Goal: Task Accomplishment & Management: Use online tool/utility

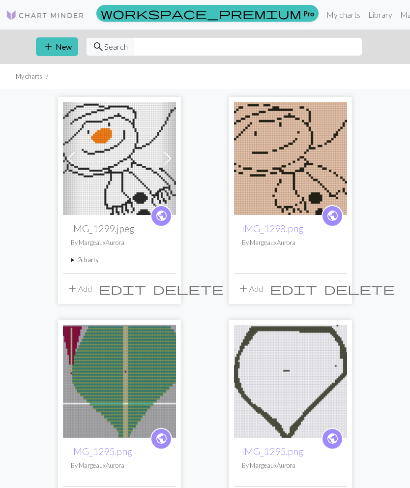
click at [62, 49] on button "add New" at bounding box center [57, 46] width 42 height 19
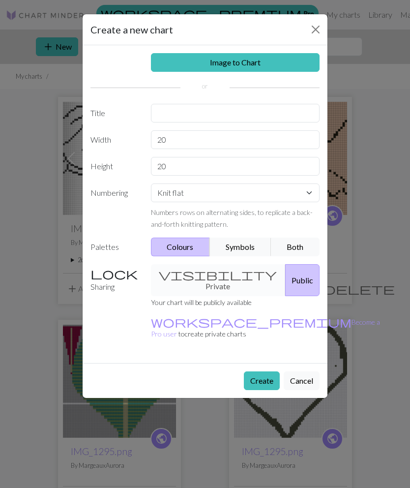
click at [294, 60] on link "Image to Chart" at bounding box center [235, 62] width 169 height 19
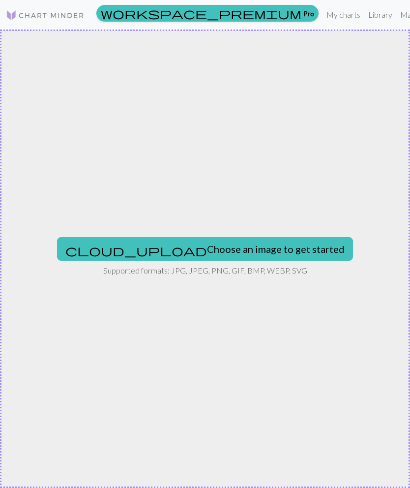
click at [263, 253] on button "cloud_upload Choose an image to get started" at bounding box center [205, 249] width 296 height 24
click at [160, 252] on button "cloud_upload Choose an image to get started" at bounding box center [205, 249] width 296 height 24
click at [252, 245] on button "cloud_upload Choose an image to get started" at bounding box center [205, 249] width 296 height 24
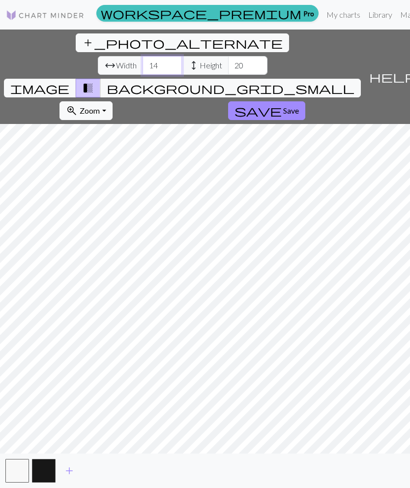
click at [143, 56] on input "14" at bounding box center [162, 65] width 39 height 19
type input "1"
type input "80"
click at [228, 56] on input "20" at bounding box center [247, 65] width 39 height 19
type input "2"
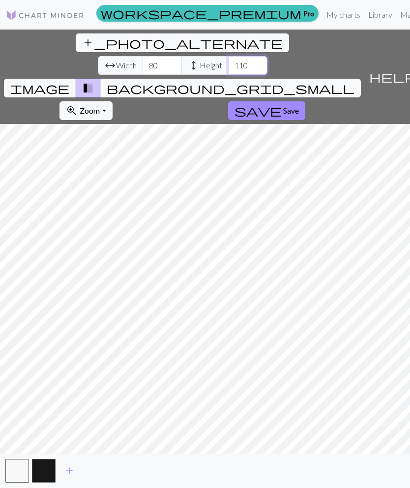
type input "110"
click at [299, 106] on span "Save" at bounding box center [291, 110] width 16 height 9
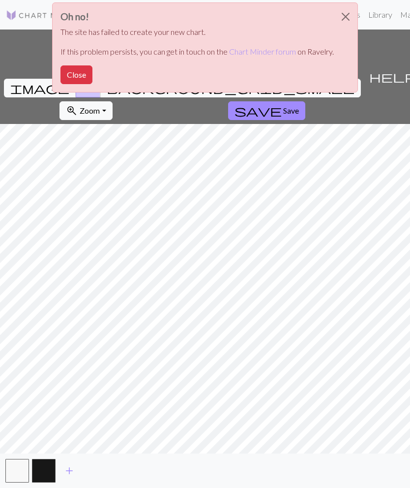
click at [82, 73] on button "Close" at bounding box center [77, 74] width 32 height 19
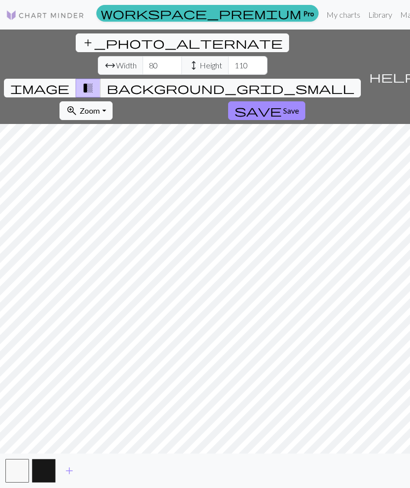
click at [299, 106] on span "Save" at bounding box center [291, 110] width 16 height 9
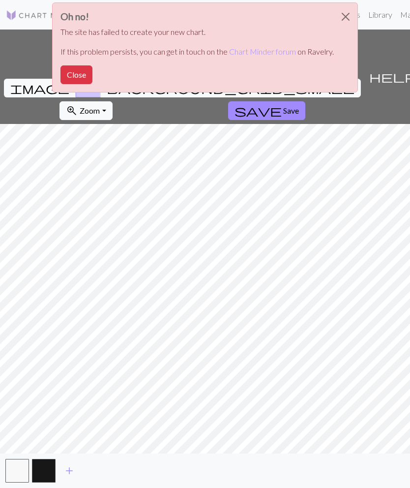
click at [78, 70] on button "Close" at bounding box center [77, 74] width 32 height 19
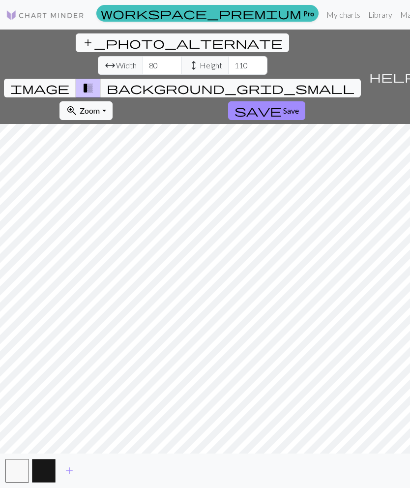
click at [269, 81] on span "background_grid_small" at bounding box center [231, 88] width 248 height 14
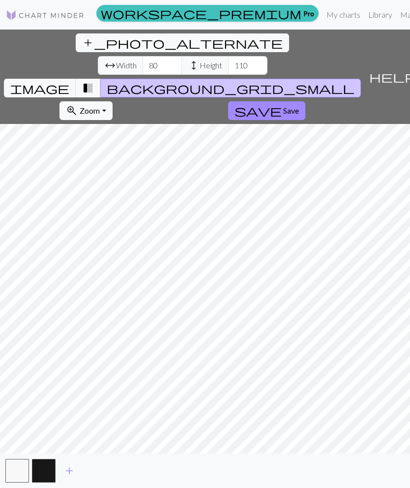
click at [299, 106] on span "Save" at bounding box center [291, 110] width 16 height 9
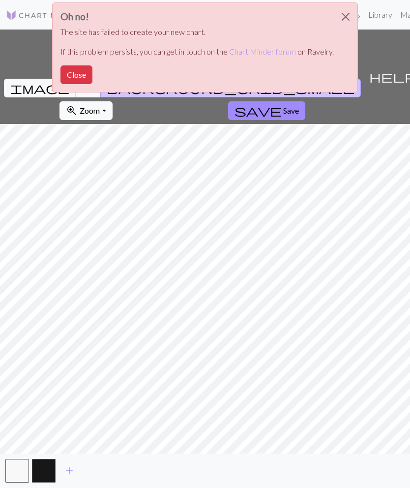
click at [379, 76] on div "Oh no! The site has failed to create your new chart. If this problem persists, …" at bounding box center [205, 50] width 410 height 100
click at [348, 17] on button "Close" at bounding box center [346, 17] width 24 height 28
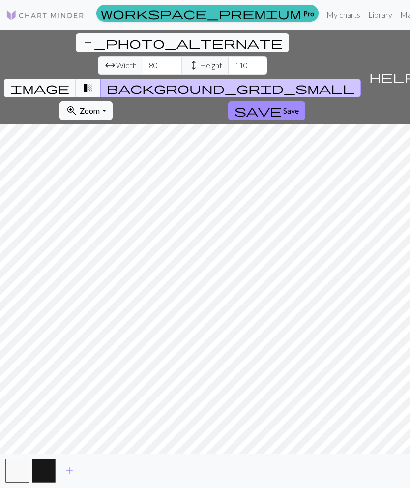
click at [282, 104] on span "save" at bounding box center [258, 111] width 47 height 14
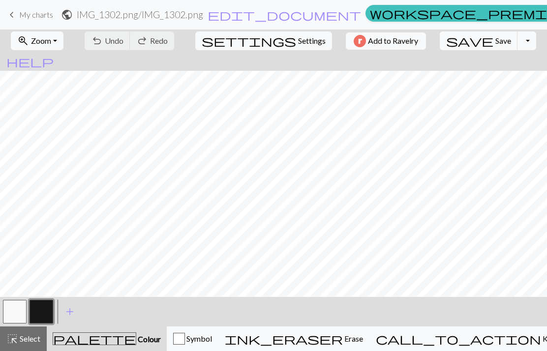
click at [41, 41] on span "Zoom" at bounding box center [41, 40] width 20 height 9
click at [41, 37] on span "Zoom" at bounding box center [41, 40] width 20 height 9
click at [42, 32] on button "zoom_in Zoom Zoom" at bounding box center [37, 40] width 53 height 19
click at [51, 36] on span "Zoom" at bounding box center [41, 40] width 20 height 9
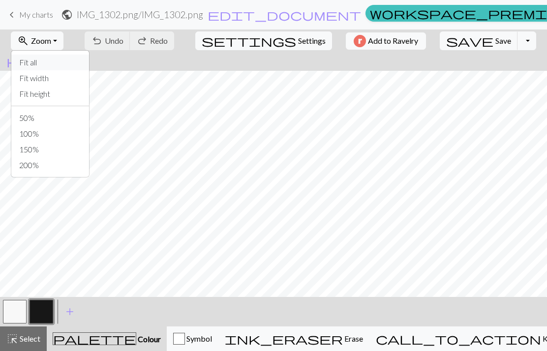
click at [72, 65] on button "Fit all" at bounding box center [50, 63] width 78 height 16
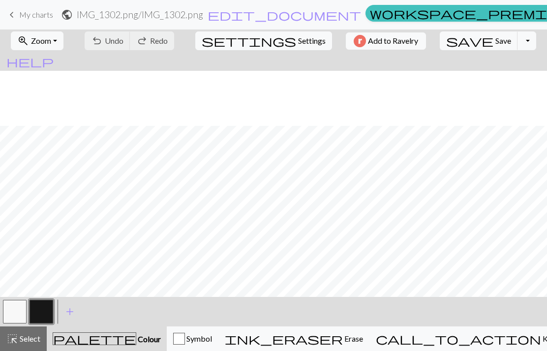
scroll to position [149, 0]
click at [42, 319] on button "button" at bounding box center [42, 312] width 24 height 24
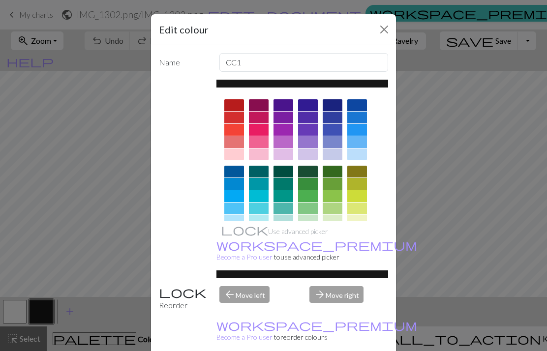
click at [13, 242] on div "Edit colour Name CC1 Use advanced picker workspace_premium Become a Pro user to…" at bounding box center [273, 175] width 547 height 351
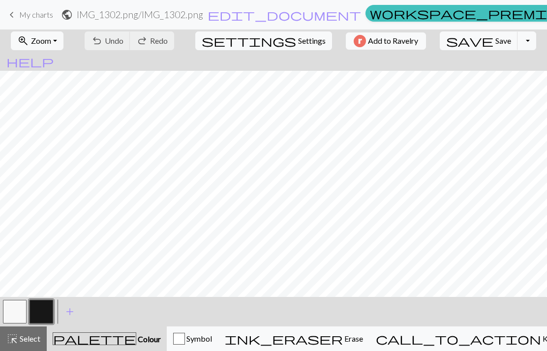
click at [40, 310] on button "button" at bounding box center [42, 312] width 24 height 24
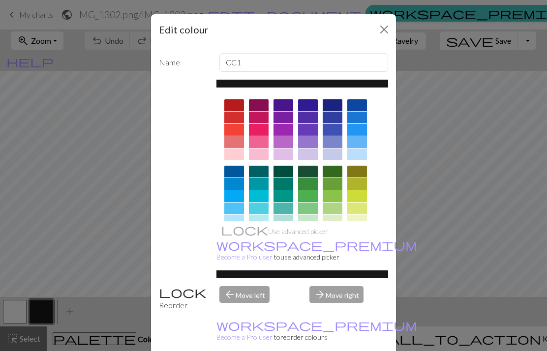
click at [38, 227] on div "Edit colour Name CC1 Use advanced picker workspace_premium Become a Pro user to…" at bounding box center [273, 175] width 547 height 351
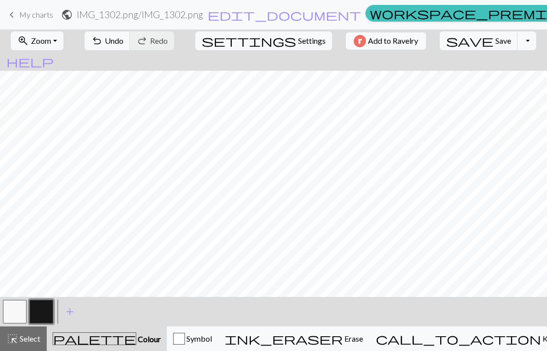
click at [125, 32] on button "undo Undo Undo" at bounding box center [108, 40] width 46 height 19
click at [13, 316] on button "button" at bounding box center [15, 312] width 24 height 24
click at [47, 313] on button "button" at bounding box center [42, 312] width 24 height 24
click at [124, 41] on span "Undo" at bounding box center [114, 40] width 19 height 9
click at [12, 313] on button "button" at bounding box center [15, 312] width 24 height 24
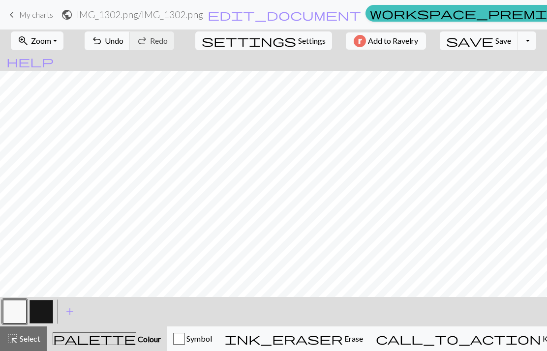
click at [39, 309] on button "button" at bounding box center [42, 312] width 24 height 24
click at [20, 309] on button "button" at bounding box center [15, 312] width 24 height 24
click at [37, 307] on button "button" at bounding box center [42, 312] width 24 height 24
click at [103, 40] on span "undo" at bounding box center [97, 41] width 12 height 14
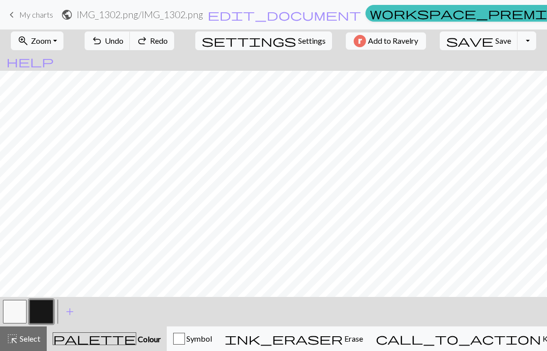
click at [124, 43] on span "Undo" at bounding box center [114, 40] width 19 height 9
click at [130, 47] on button "undo Undo Undo" at bounding box center [108, 40] width 46 height 19
click at [124, 36] on span "Undo" at bounding box center [114, 40] width 19 height 9
click at [18, 312] on button "button" at bounding box center [15, 312] width 24 height 24
click at [45, 317] on button "button" at bounding box center [42, 312] width 24 height 24
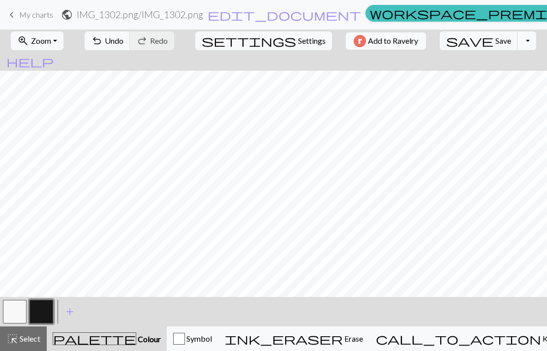
click at [12, 311] on button "button" at bounding box center [15, 312] width 24 height 24
click at [48, 302] on button "button" at bounding box center [42, 312] width 24 height 24
click at [124, 42] on span "Undo" at bounding box center [114, 40] width 19 height 9
click at [124, 41] on span "Undo" at bounding box center [114, 40] width 19 height 9
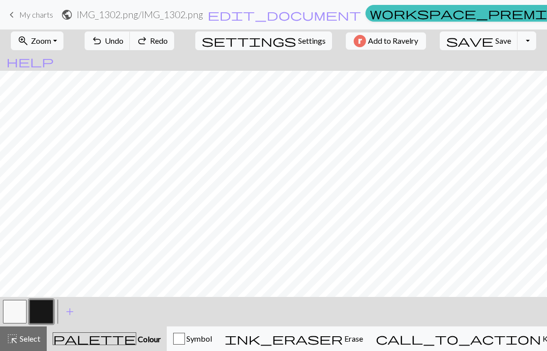
click at [124, 41] on span "Undo" at bounding box center [114, 40] width 19 height 9
click at [174, 35] on button "redo Redo Redo" at bounding box center [152, 40] width 44 height 19
click at [124, 40] on span "Undo" at bounding box center [114, 40] width 19 height 9
click at [124, 45] on span "Undo" at bounding box center [114, 40] width 19 height 9
click at [19, 312] on button "button" at bounding box center [15, 312] width 24 height 24
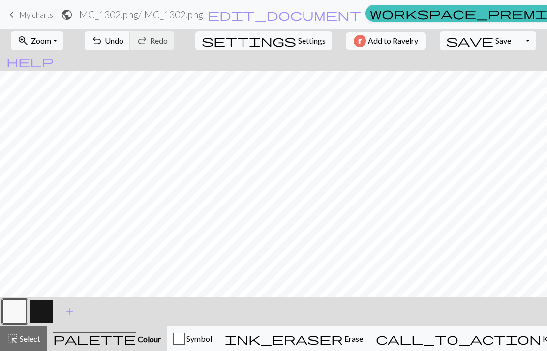
click at [51, 312] on button "button" at bounding box center [42, 312] width 24 height 24
click at [124, 41] on span "Undo" at bounding box center [114, 40] width 19 height 9
click at [130, 49] on button "undo Undo Undo" at bounding box center [108, 40] width 46 height 19
click at [19, 303] on button "button" at bounding box center [15, 312] width 24 height 24
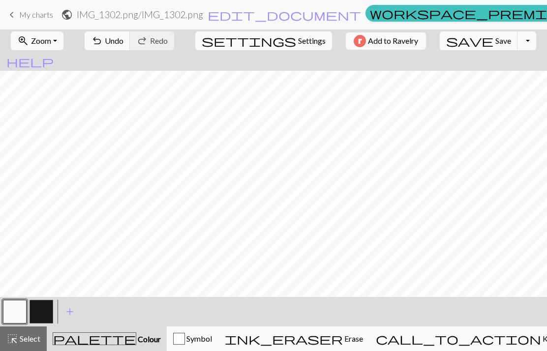
click at [45, 306] on button "button" at bounding box center [42, 312] width 24 height 24
click at [130, 47] on button "undo Undo Undo" at bounding box center [108, 40] width 46 height 19
click at [26, 309] on button "button" at bounding box center [15, 312] width 24 height 24
click at [43, 312] on button "button" at bounding box center [42, 312] width 24 height 24
click at [19, 313] on button "button" at bounding box center [15, 312] width 24 height 24
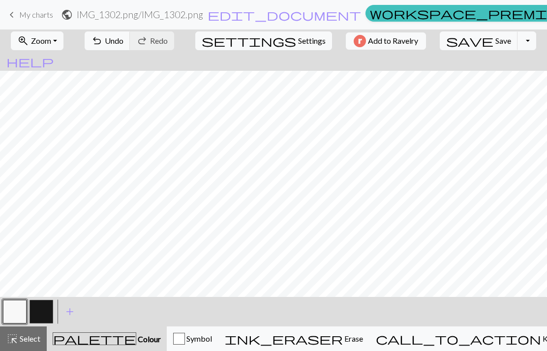
click at [44, 310] on button "button" at bounding box center [42, 312] width 24 height 24
click at [68, 312] on span "add" at bounding box center [70, 312] width 12 height 14
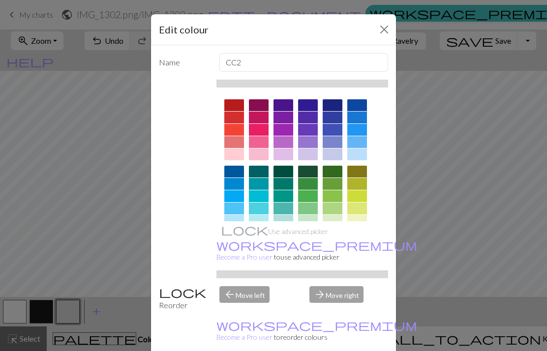
click at [238, 238] on div at bounding box center [234, 238] width 20 height 12
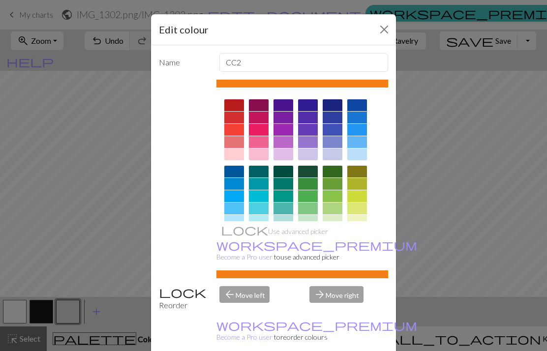
click at [382, 34] on button "Close" at bounding box center [384, 30] width 16 height 16
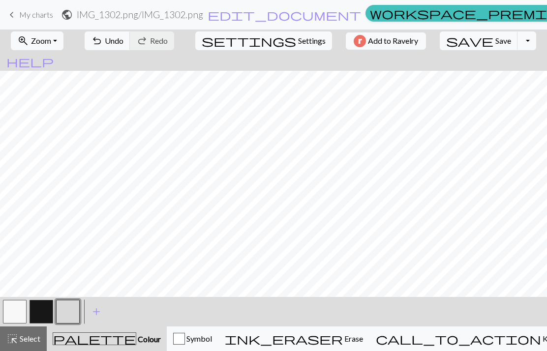
click at [70, 314] on button "button" at bounding box center [68, 312] width 24 height 24
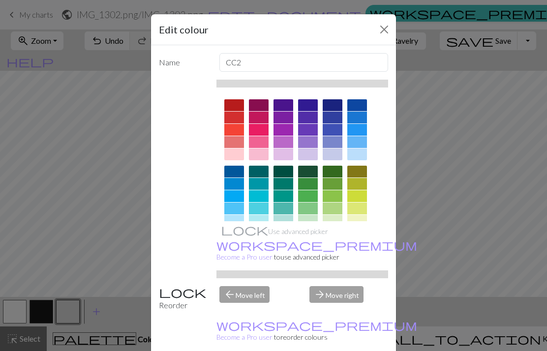
click at [243, 233] on div at bounding box center [234, 238] width 20 height 12
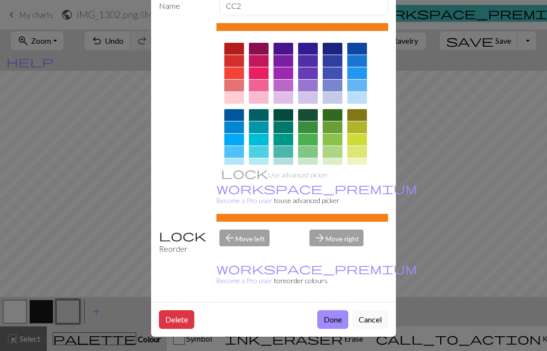
scroll to position [64, 0]
click at [328, 316] on button "Done" at bounding box center [332, 320] width 31 height 19
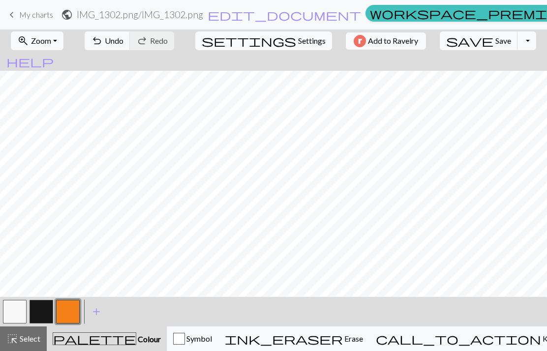
click at [51, 39] on span "Zoom" at bounding box center [41, 40] width 20 height 9
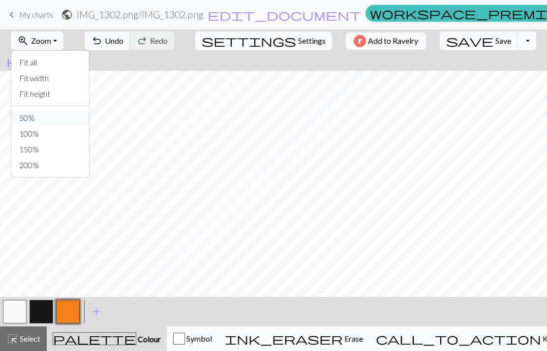
click at [78, 117] on button "50%" at bounding box center [50, 118] width 78 height 16
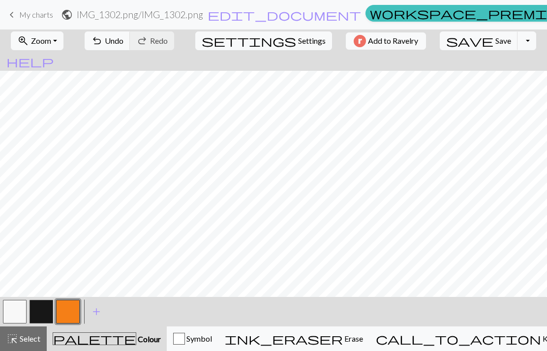
click at [62, 41] on button "zoom_in Zoom Zoom" at bounding box center [37, 40] width 53 height 19
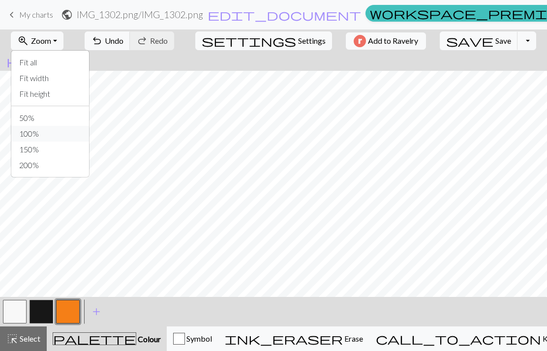
click at [78, 135] on button "100%" at bounding box center [50, 134] width 78 height 16
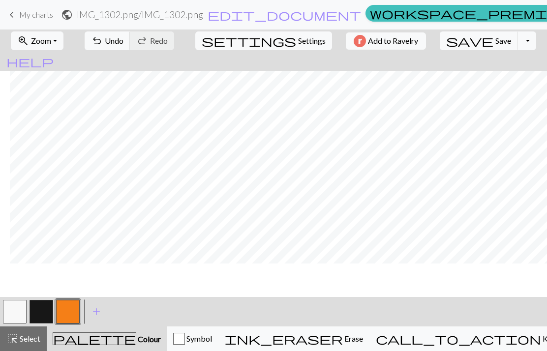
scroll to position [441, 35]
click at [47, 312] on button "button" at bounding box center [42, 312] width 24 height 24
click at [38, 43] on button "zoom_in Zoom Zoom" at bounding box center [37, 40] width 53 height 19
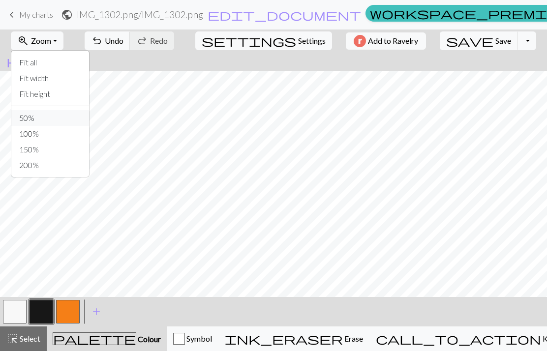
click at [37, 118] on button "50%" at bounding box center [50, 118] width 78 height 16
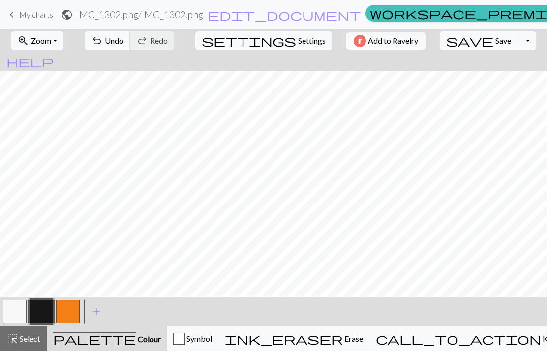
click at [100, 310] on span "add" at bounding box center [97, 312] width 12 height 14
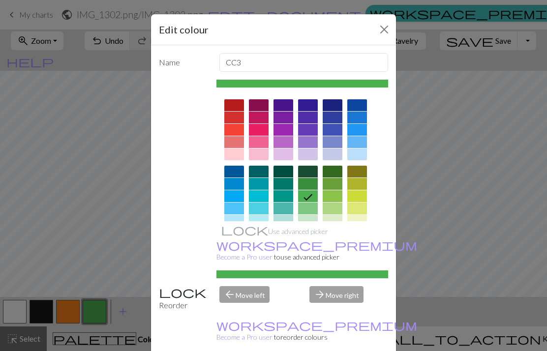
click at [338, 185] on div at bounding box center [333, 184] width 20 height 12
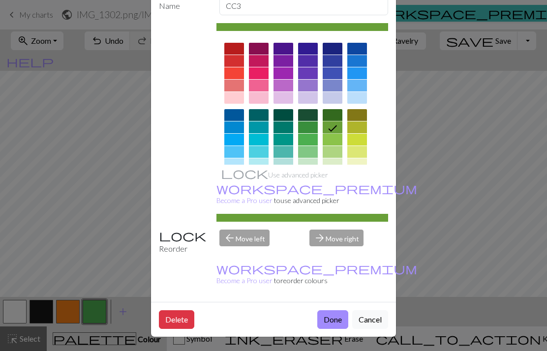
scroll to position [64, 0]
click at [338, 319] on button "Done" at bounding box center [332, 320] width 31 height 19
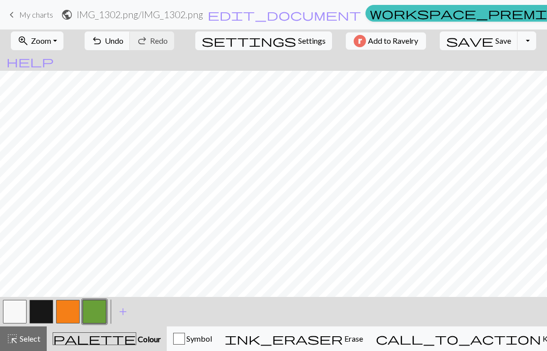
scroll to position [397, 0]
click at [124, 39] on span "Undo" at bounding box center [114, 40] width 19 height 9
click at [63, 46] on button "zoom_in Zoom Zoom" at bounding box center [37, 40] width 53 height 19
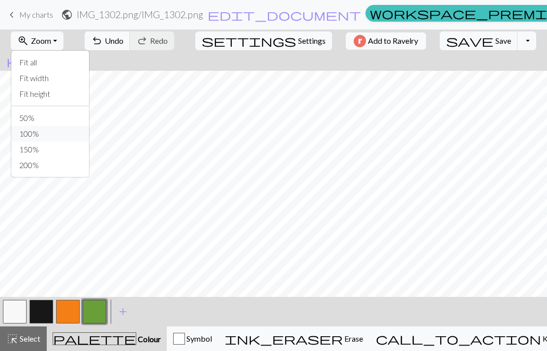
click at [73, 134] on button "100%" at bounding box center [50, 134] width 78 height 16
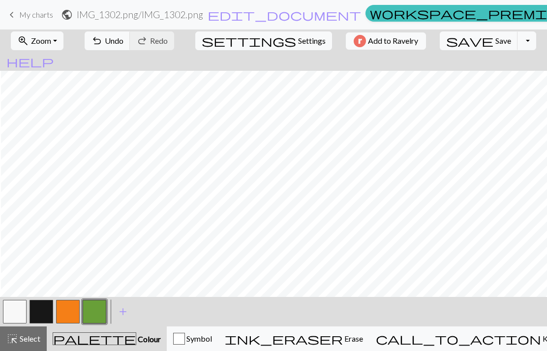
scroll to position [833, 329]
click at [19, 317] on button "button" at bounding box center [15, 312] width 24 height 24
click at [102, 311] on button "button" at bounding box center [95, 312] width 24 height 24
click at [130, 35] on button "undo Undo Undo" at bounding box center [108, 40] width 46 height 19
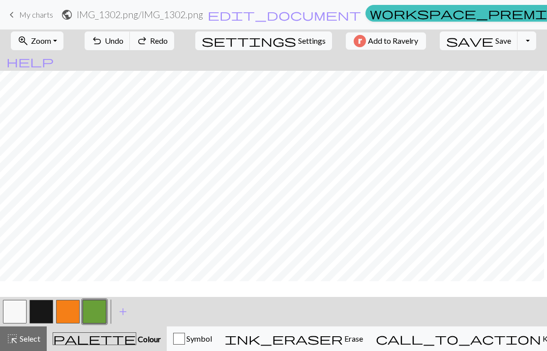
scroll to position [964, 435]
click at [103, 35] on span "undo" at bounding box center [97, 41] width 12 height 14
click at [136, 26] on nav "keyboard_arrow_left My charts public IMG_1302.png / IMG_1302.png edit_document …" at bounding box center [273, 15] width 547 height 30
click at [130, 34] on button "undo Undo Undo" at bounding box center [108, 40] width 46 height 19
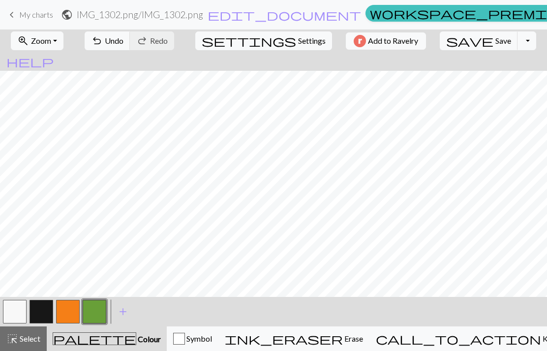
scroll to position [723, 306]
click at [124, 40] on span "Undo" at bounding box center [114, 40] width 19 height 9
click at [124, 37] on span "Undo" at bounding box center [114, 40] width 19 height 9
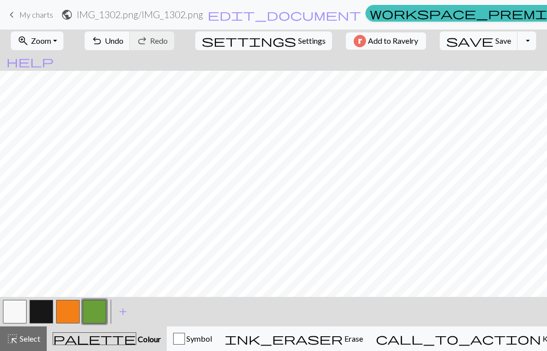
click at [124, 45] on span "Undo" at bounding box center [114, 40] width 19 height 9
click at [51, 43] on span "Zoom" at bounding box center [41, 40] width 20 height 9
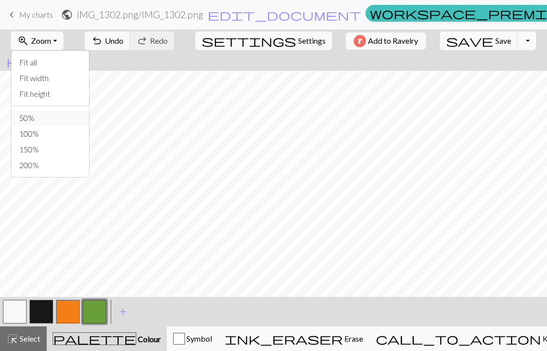
click at [64, 113] on button "50%" at bounding box center [50, 118] width 78 height 16
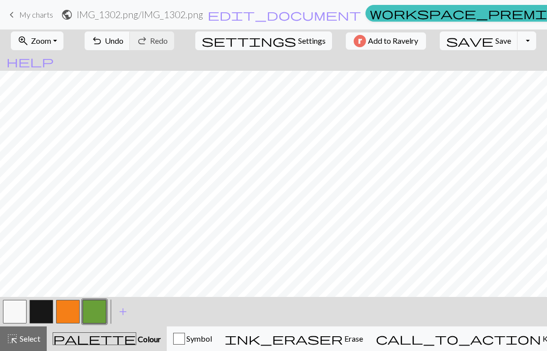
click at [32, 318] on button "button" at bounding box center [42, 312] width 24 height 24
click at [130, 46] on button "undo Undo Undo" at bounding box center [108, 40] width 46 height 19
click at [121, 310] on span "add" at bounding box center [123, 312] width 12 height 14
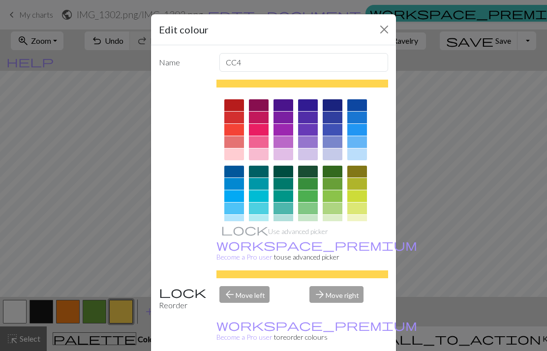
click at [360, 105] on div at bounding box center [357, 105] width 20 height 12
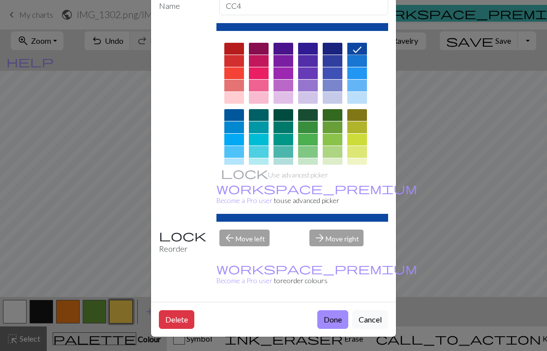
scroll to position [64, 0]
click at [333, 313] on button "Done" at bounding box center [332, 320] width 31 height 19
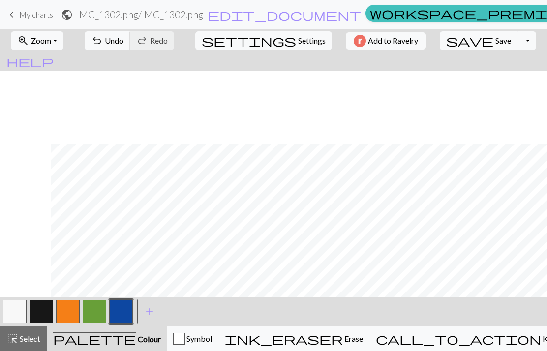
scroll to position [237, 59]
click at [61, 44] on button "zoom_in Zoom Zoom" at bounding box center [37, 40] width 53 height 19
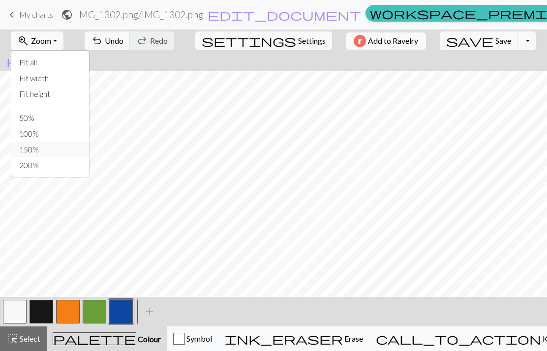
click at [71, 151] on button "150%" at bounding box center [50, 150] width 78 height 16
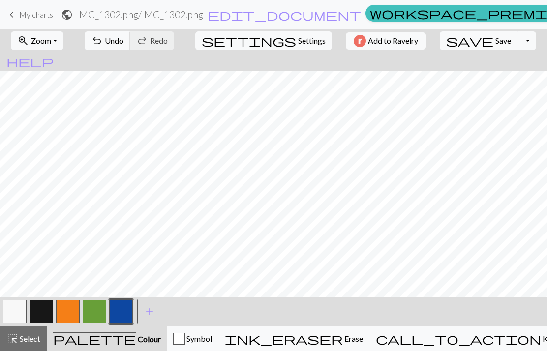
click at [51, 42] on span "Zoom" at bounding box center [41, 40] width 20 height 9
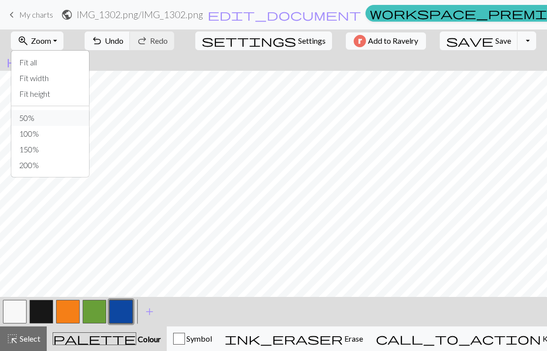
click at [73, 119] on button "50%" at bounding box center [50, 118] width 78 height 16
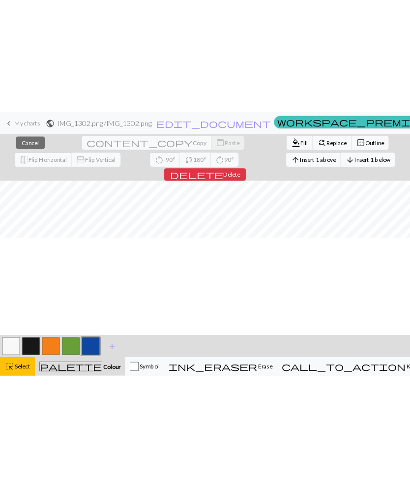
scroll to position [184, 0]
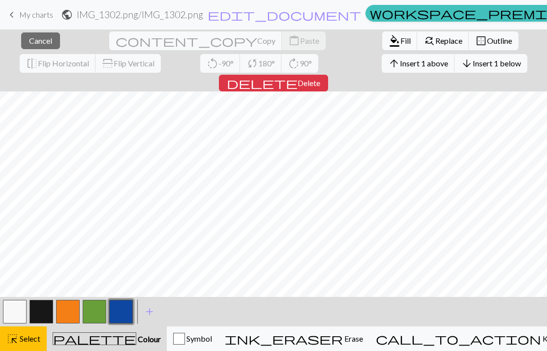
click at [44, 42] on button "close Cancel" at bounding box center [40, 40] width 39 height 17
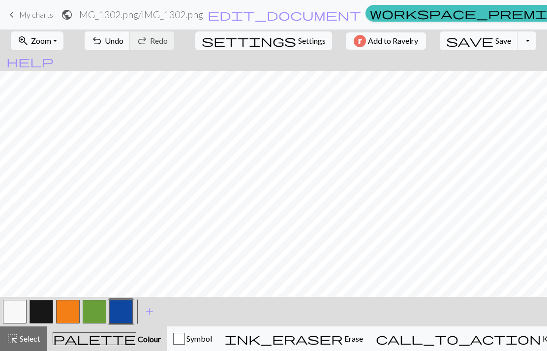
click at [410, 40] on span "Save" at bounding box center [504, 40] width 16 height 9
click at [47, 40] on span "Zoom" at bounding box center [41, 40] width 20 height 9
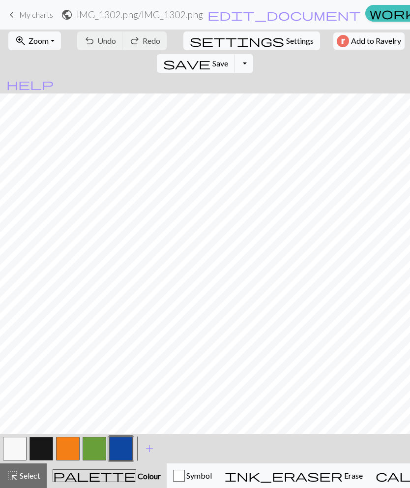
click at [286, 37] on span "Settings" at bounding box center [300, 41] width 28 height 12
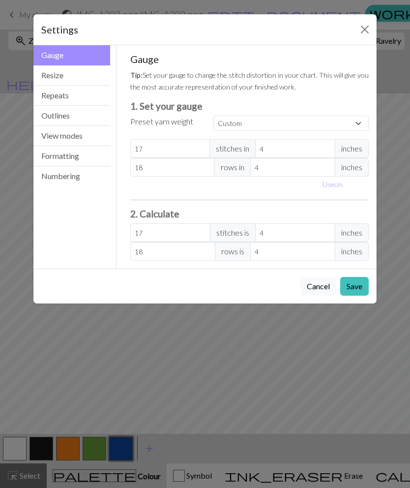
click at [83, 131] on button "View modes" at bounding box center [71, 136] width 77 height 20
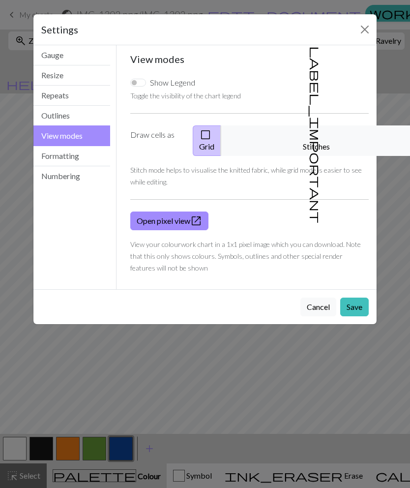
click at [334, 126] on button "label_important Stitches" at bounding box center [317, 140] width 192 height 31
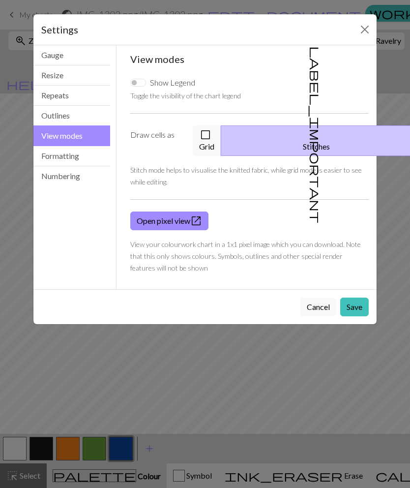
click at [369, 29] on button "Close" at bounding box center [365, 30] width 16 height 16
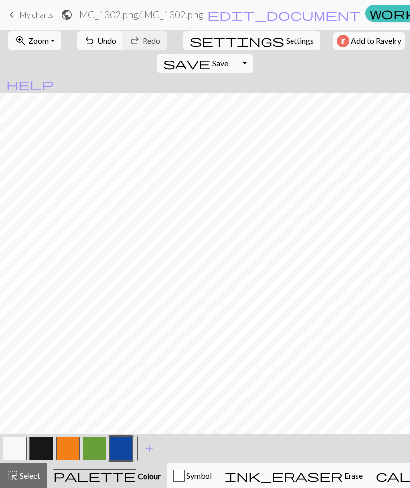
scroll to position [189, 41]
click at [44, 447] on button "button" at bounding box center [42, 449] width 24 height 24
click at [59, 36] on button "zoom_in Zoom Zoom" at bounding box center [34, 40] width 53 height 19
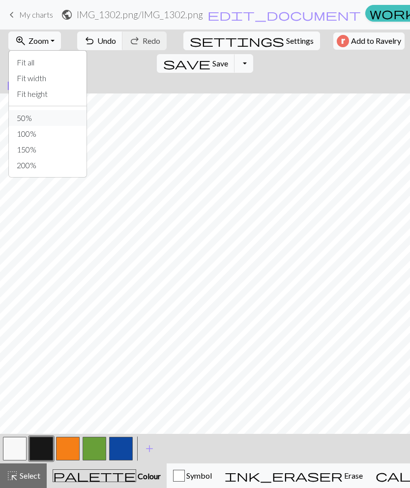
click at [67, 112] on button "50%" at bounding box center [48, 118] width 78 height 16
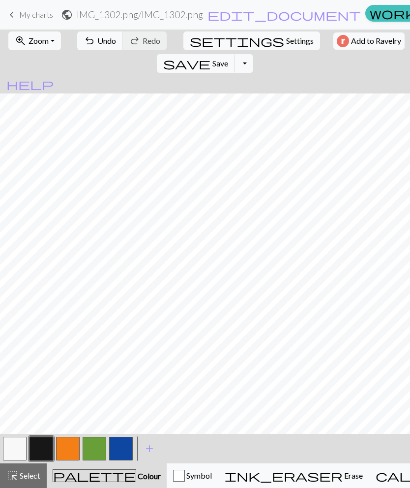
click at [58, 38] on button "zoom_in Zoom Zoom" at bounding box center [34, 40] width 53 height 19
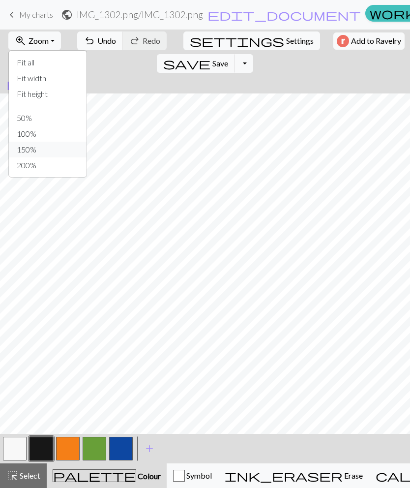
click at [67, 146] on button "150%" at bounding box center [48, 150] width 78 height 16
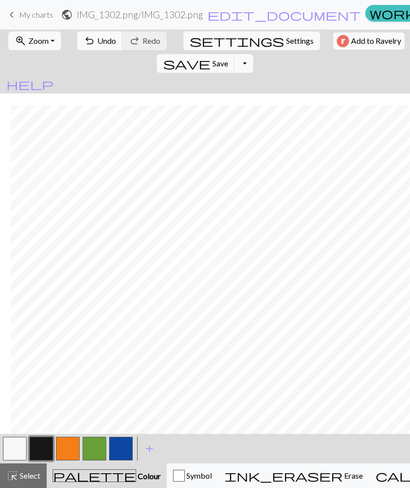
scroll to position [689, 689]
click at [94, 49] on button "undo Undo Undo" at bounding box center [100, 40] width 46 height 19
click at [87, 38] on span "undo" at bounding box center [90, 41] width 12 height 14
click at [86, 43] on span "undo" at bounding box center [90, 41] width 12 height 14
click at [91, 45] on button "undo Undo Undo" at bounding box center [100, 40] width 46 height 19
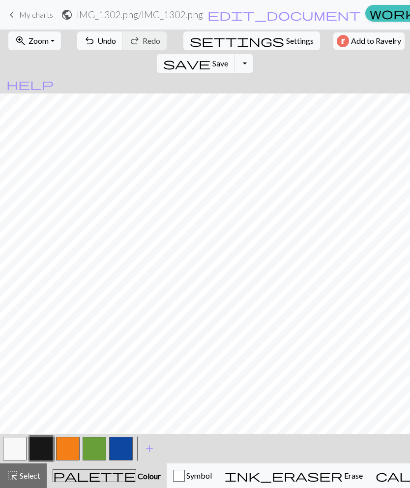
click at [121, 447] on button "button" at bounding box center [121, 449] width 24 height 24
click at [29, 36] on span "Zoom" at bounding box center [39, 40] width 20 height 9
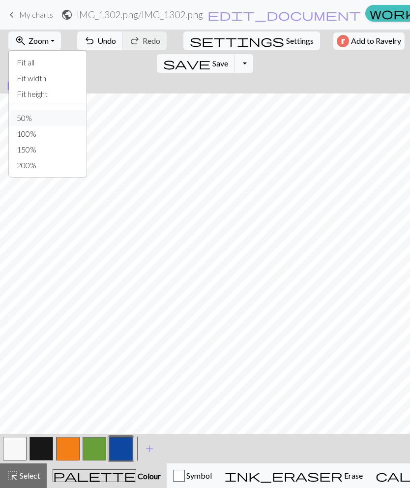
click at [21, 122] on button "50%" at bounding box center [48, 118] width 78 height 16
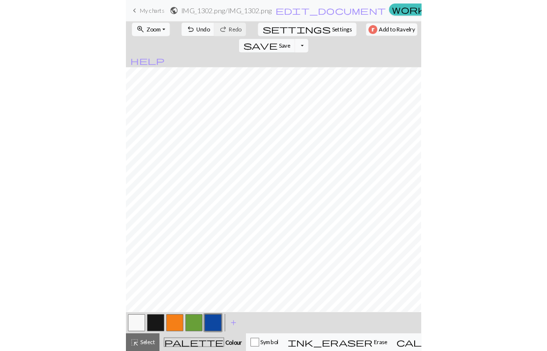
scroll to position [194, 41]
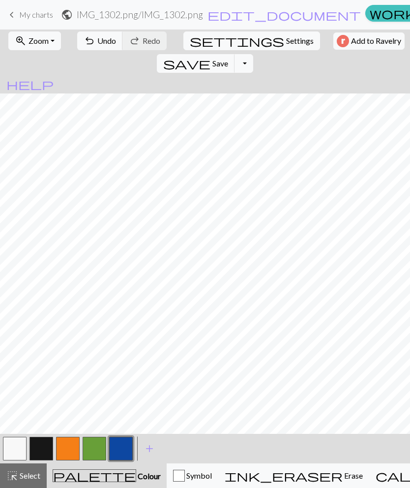
click at [122, 452] on button "button" at bounding box center [121, 449] width 24 height 24
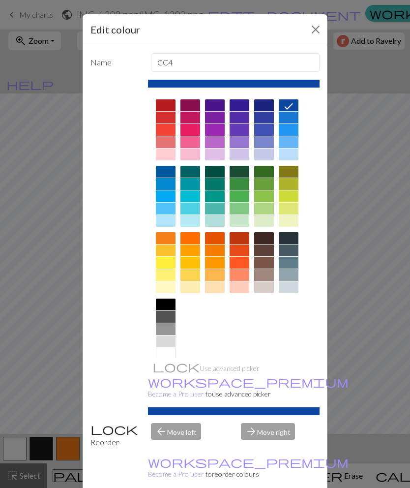
click at [313, 27] on button "Close" at bounding box center [316, 30] width 16 height 16
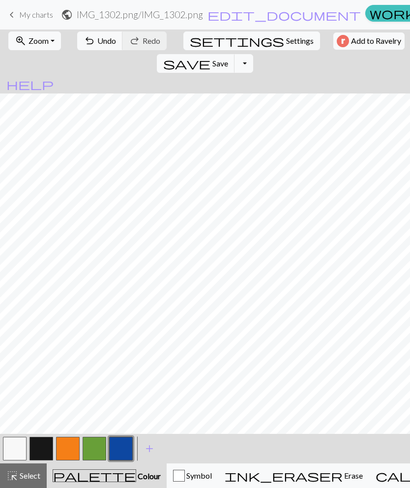
click at [84, 37] on span "undo" at bounding box center [90, 41] width 12 height 14
click at [77, 36] on button "undo Undo Undo" at bounding box center [100, 40] width 46 height 19
click at [97, 44] on span "Undo" at bounding box center [106, 40] width 19 height 9
click at [143, 45] on span "Redo" at bounding box center [152, 40] width 18 height 9
click at [97, 44] on span "Undo" at bounding box center [106, 40] width 19 height 9
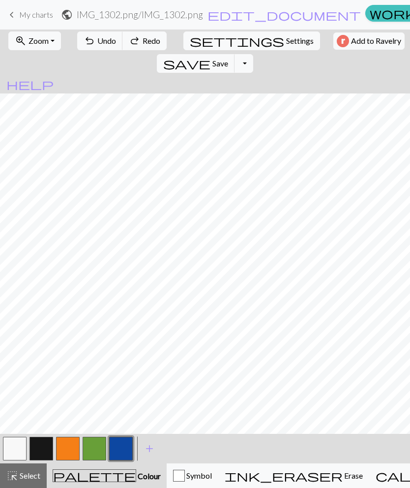
click at [42, 445] on button "button" at bounding box center [42, 449] width 24 height 24
click at [98, 39] on span "Undo" at bounding box center [106, 40] width 19 height 9
click at [14, 447] on button "button" at bounding box center [15, 449] width 24 height 24
click at [100, 38] on span "Undo" at bounding box center [106, 40] width 19 height 9
click at [97, 40] on span "Undo" at bounding box center [106, 40] width 19 height 9
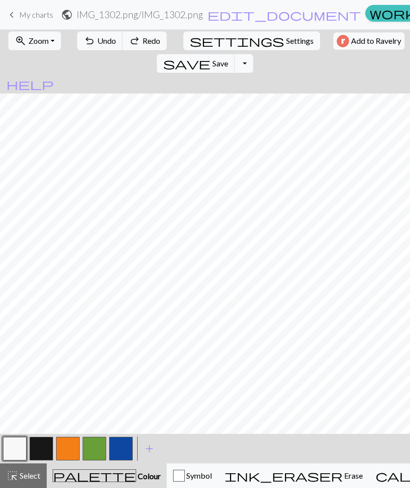
click at [97, 41] on span "Undo" at bounding box center [106, 40] width 19 height 9
click at [95, 48] on button "undo Undo Undo" at bounding box center [100, 40] width 46 height 19
click at [152, 42] on span "Redo" at bounding box center [152, 40] width 18 height 9
click at [154, 40] on span "Redo" at bounding box center [152, 40] width 18 height 9
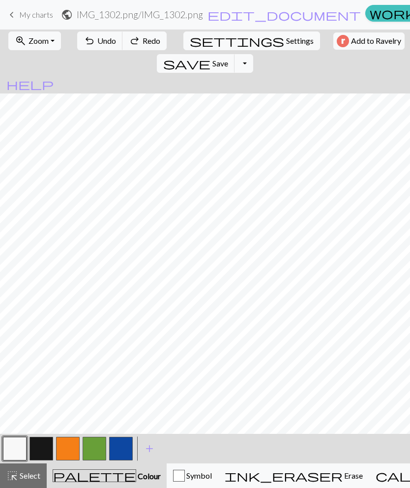
click at [154, 39] on span "Redo" at bounding box center [152, 40] width 18 height 9
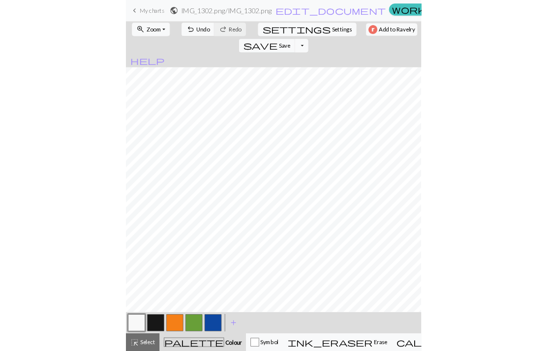
scroll to position [194, 41]
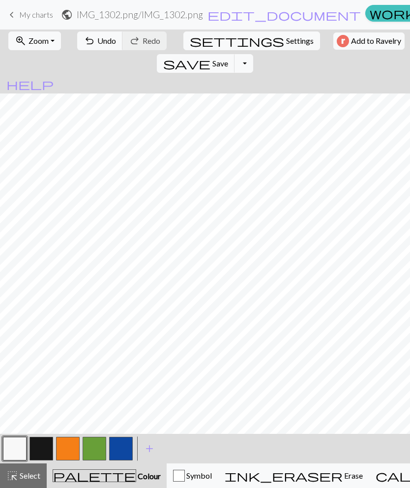
click at [104, 37] on span "Undo" at bounding box center [106, 40] width 19 height 9
click at [108, 42] on span "Undo" at bounding box center [106, 40] width 19 height 9
click at [101, 38] on span "Undo" at bounding box center [106, 40] width 19 height 9
click at [144, 39] on span "Redo" at bounding box center [152, 40] width 18 height 9
click at [97, 40] on span "Undo" at bounding box center [106, 40] width 19 height 9
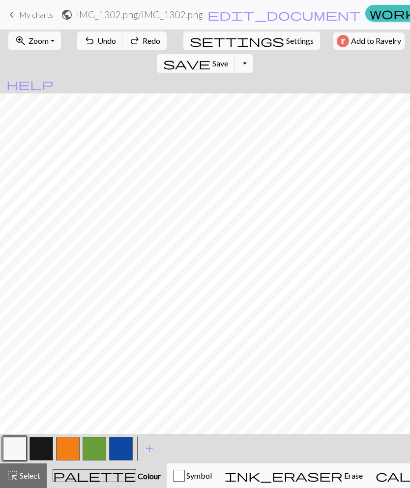
click at [96, 457] on button "button" at bounding box center [95, 449] width 24 height 24
click at [103, 40] on span "Undo" at bounding box center [106, 40] width 19 height 9
click at [97, 43] on span "Undo" at bounding box center [106, 40] width 19 height 9
click at [40, 438] on button "button" at bounding box center [42, 449] width 24 height 24
click at [12, 452] on button "button" at bounding box center [15, 449] width 24 height 24
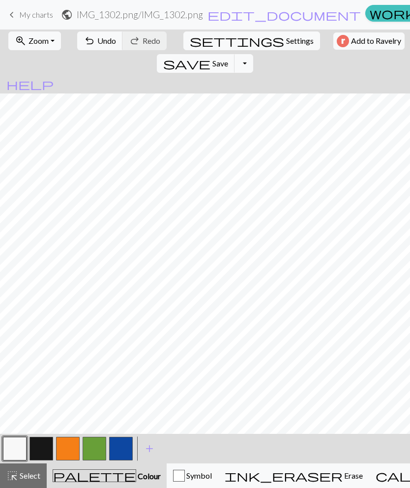
click at [235, 54] on button "save Save Save" at bounding box center [196, 63] width 78 height 19
click at [100, 445] on button "button" at bounding box center [95, 449] width 24 height 24
click at [97, 40] on span "Undo" at bounding box center [106, 40] width 19 height 9
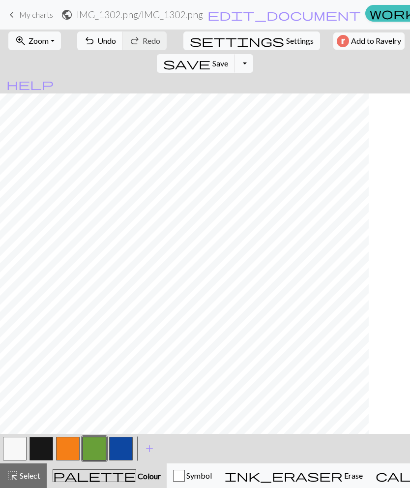
scroll to position [194, 0]
click at [286, 38] on span "Settings" at bounding box center [300, 41] width 28 height 12
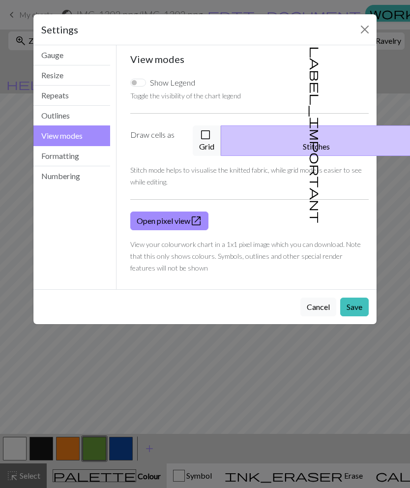
click at [221, 133] on button "check_box_outline_blank Grid" at bounding box center [207, 140] width 29 height 31
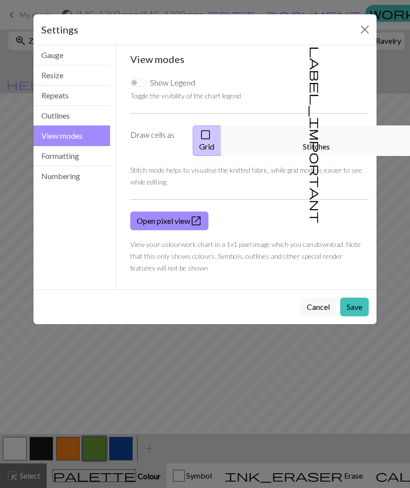
click at [356, 298] on button "Save" at bounding box center [355, 307] width 29 height 19
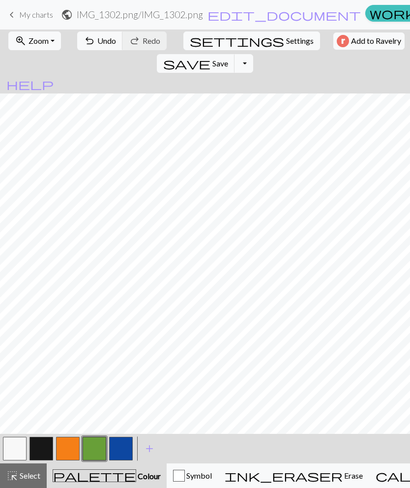
click at [253, 54] on button "Toggle Dropdown" at bounding box center [244, 63] width 19 height 19
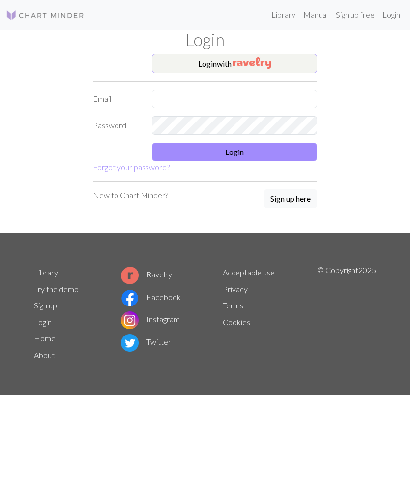
click at [298, 60] on button "Login with" at bounding box center [234, 64] width 165 height 20
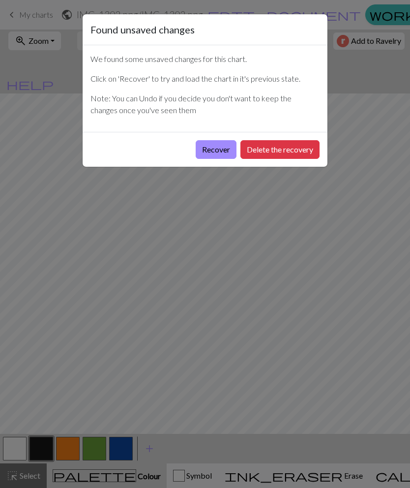
click at [214, 143] on button "Recover" at bounding box center [216, 149] width 41 height 19
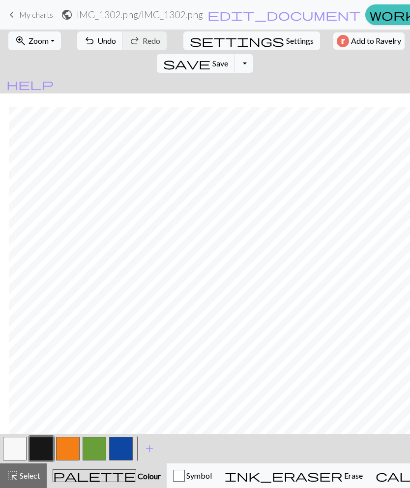
scroll to position [240, 9]
click at [253, 54] on button "Toggle Dropdown" at bounding box center [244, 63] width 19 height 19
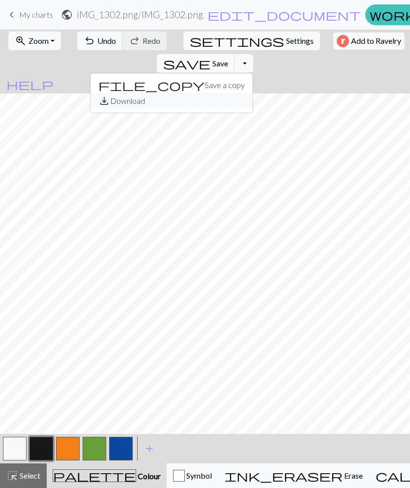
click at [253, 93] on button "save_alt Download" at bounding box center [172, 101] width 162 height 16
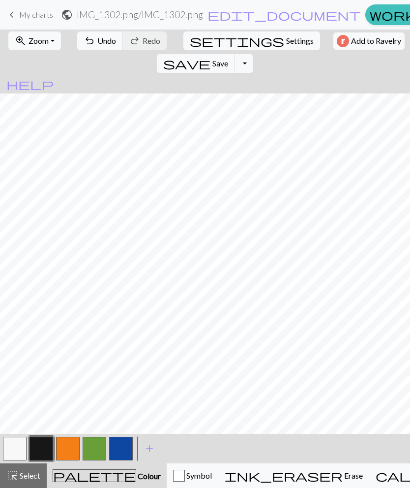
scroll to position [315, 135]
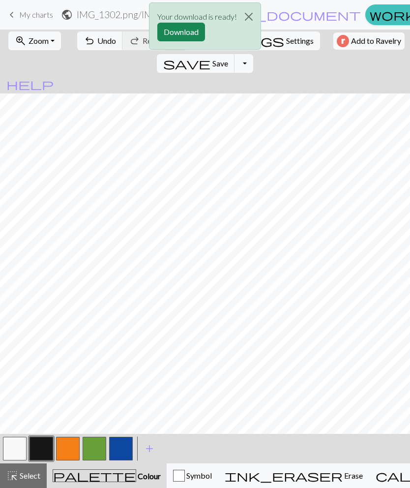
click at [181, 23] on button "Download" at bounding box center [181, 32] width 48 height 19
